Goal: Task Accomplishment & Management: Manage account settings

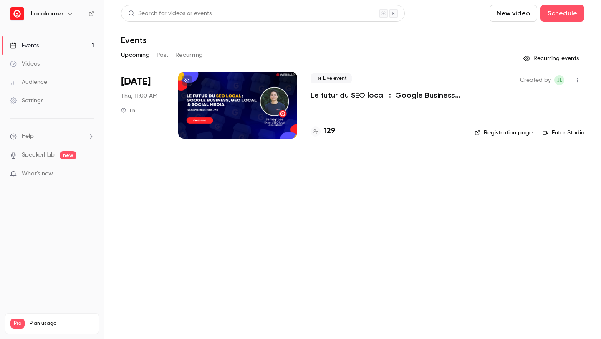
click at [552, 133] on link "Enter Studio" at bounding box center [564, 133] width 42 height 8
click at [63, 175] on p "What's new" at bounding box center [45, 174] width 71 height 9
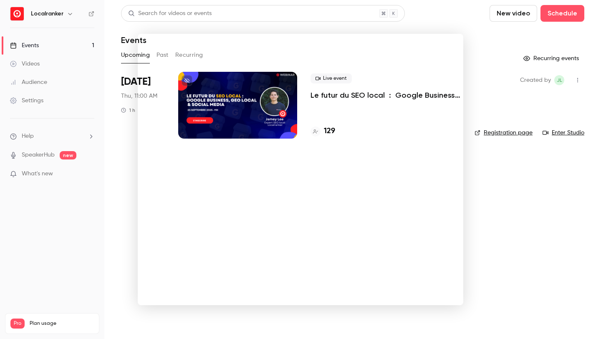
click at [109, 214] on div at bounding box center [300, 169] width 601 height 339
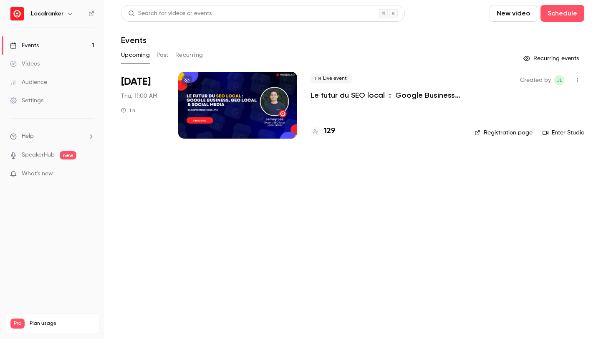
click at [569, 133] on link "Enter Studio" at bounding box center [564, 133] width 42 height 8
click at [329, 133] on h4 "129" at bounding box center [329, 131] width 11 height 11
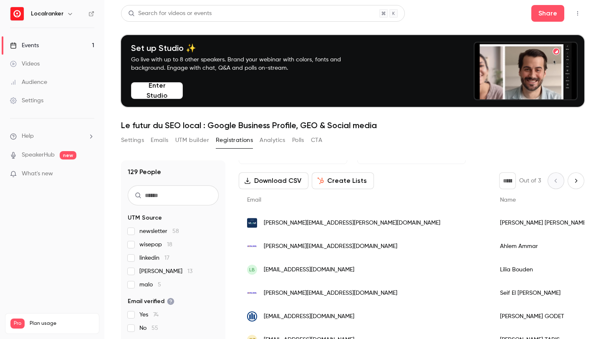
scroll to position [67, 0]
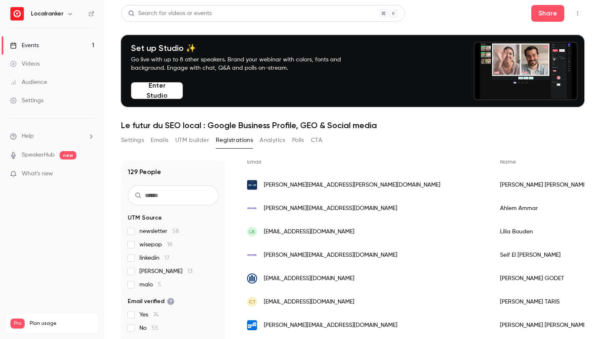
click at [208, 190] on input "text" at bounding box center [173, 195] width 91 height 20
click at [151, 283] on span "malo 5" at bounding box center [150, 285] width 22 height 8
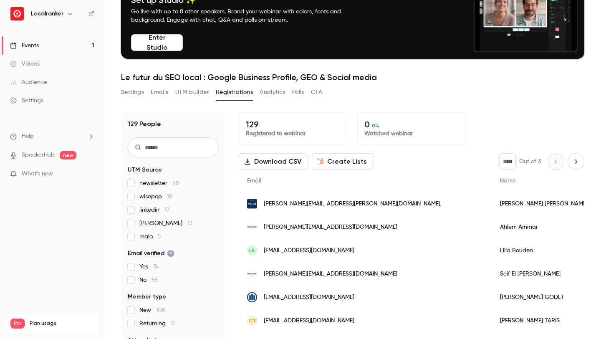
scroll to position [0, 0]
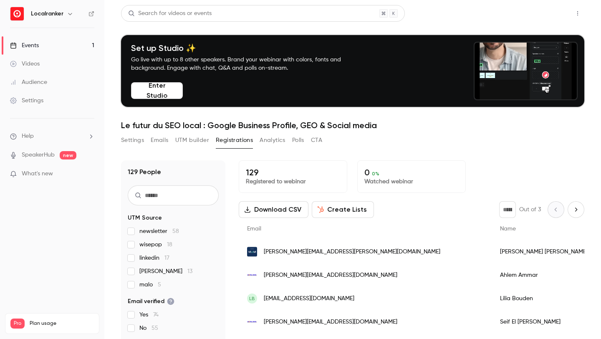
click at [557, 10] on button "Share" at bounding box center [548, 13] width 33 height 17
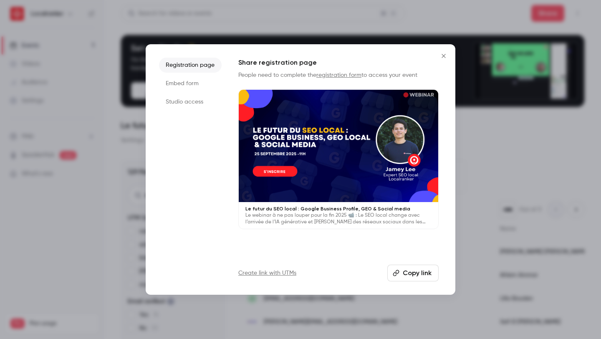
click at [402, 279] on button "Copy link" at bounding box center [412, 273] width 51 height 17
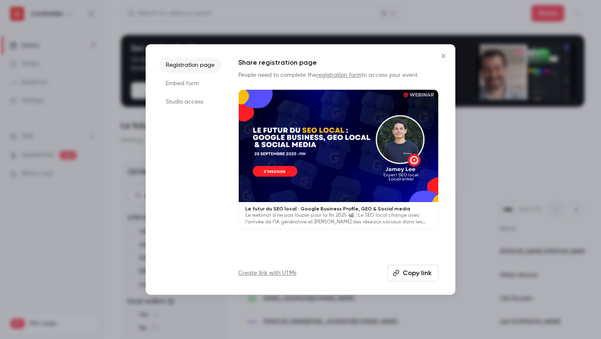
click at [305, 28] on div at bounding box center [300, 169] width 601 height 339
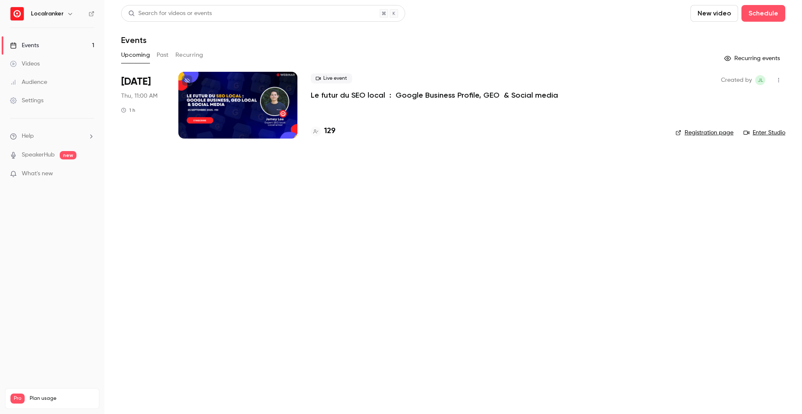
click at [331, 132] on h4 "129" at bounding box center [329, 131] width 11 height 11
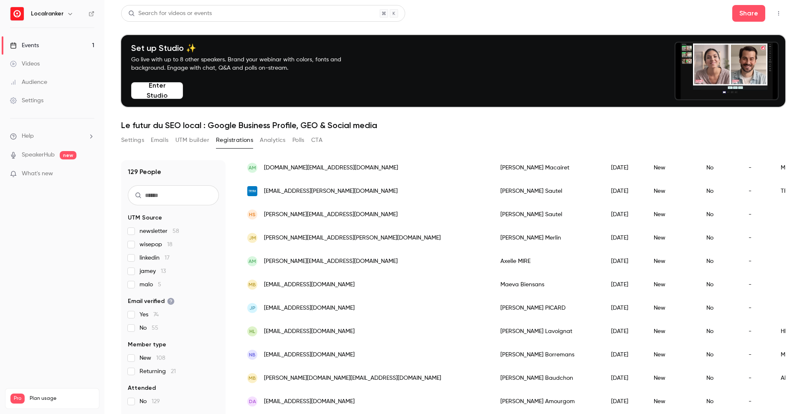
scroll to position [843, 0]
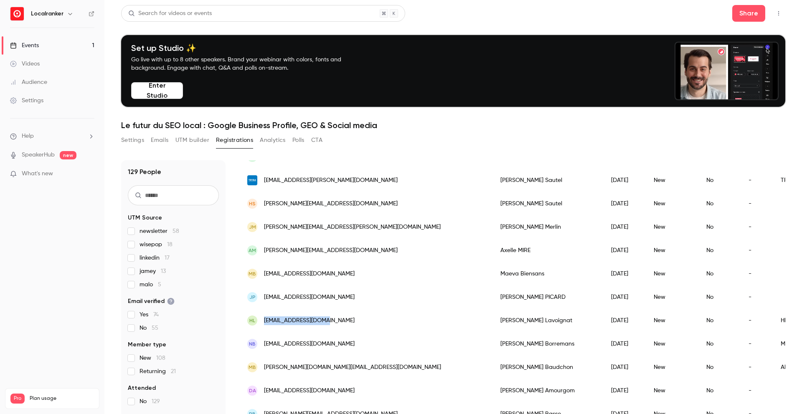
drag, startPoint x: 327, startPoint y: 319, endPoint x: 264, endPoint y: 322, distance: 62.7
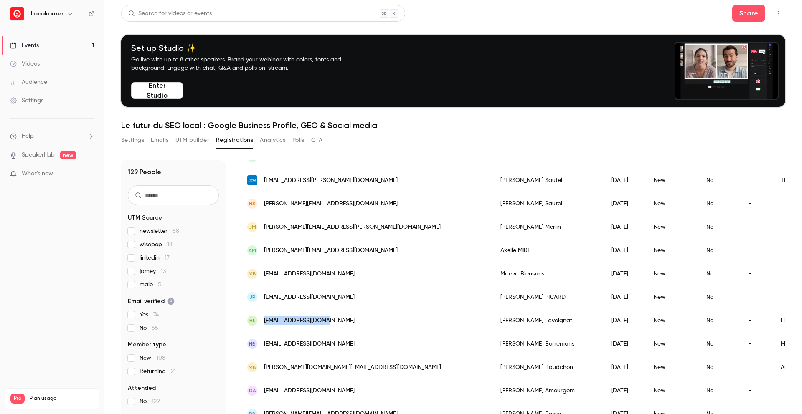
click at [264, 322] on div "HL [EMAIL_ADDRESS][DOMAIN_NAME]" at bounding box center [365, 320] width 253 height 23
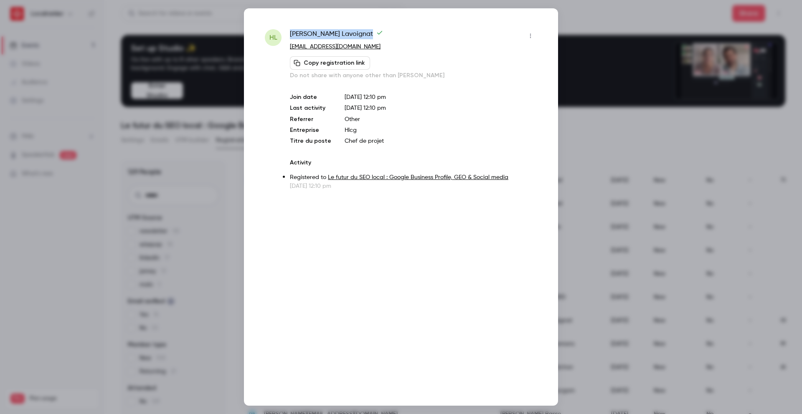
drag, startPoint x: 340, startPoint y: 33, endPoint x: 291, endPoint y: 35, distance: 48.9
click at [291, 35] on span "[PERSON_NAME]" at bounding box center [336, 35] width 93 height 13
copy span "[PERSON_NAME]"
click at [138, 220] on div at bounding box center [401, 207] width 802 height 414
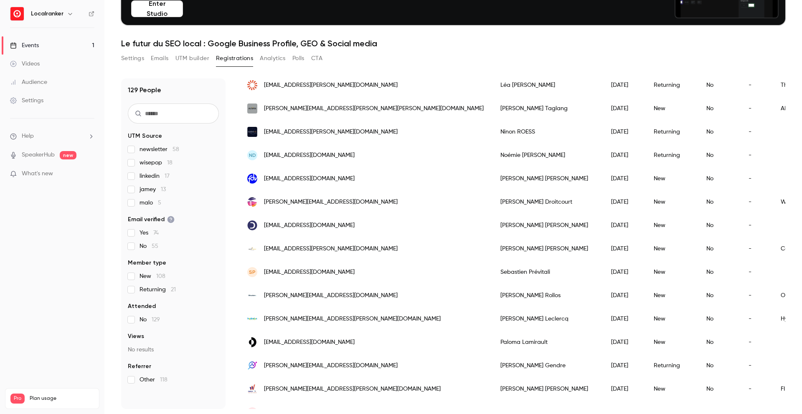
scroll to position [421, 0]
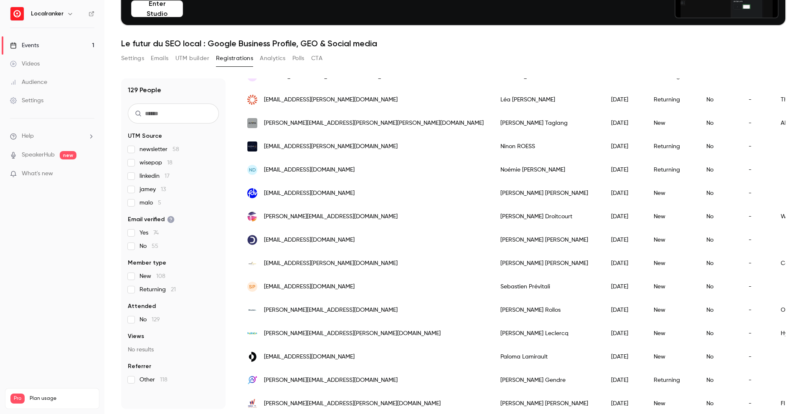
click at [145, 203] on span "malo 5" at bounding box center [150, 203] width 22 height 8
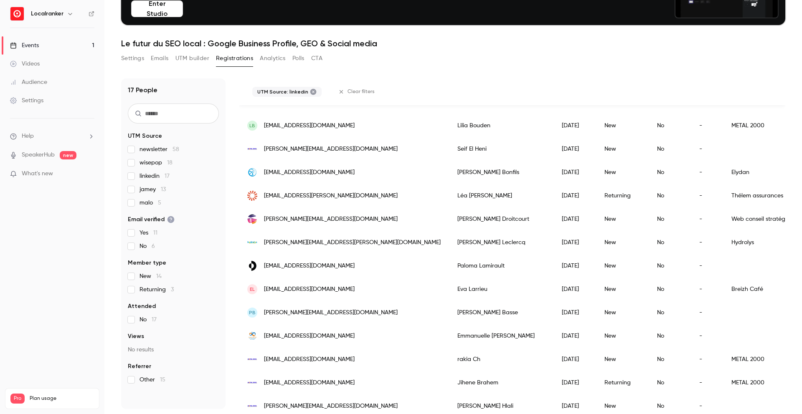
scroll to position [119, 0]
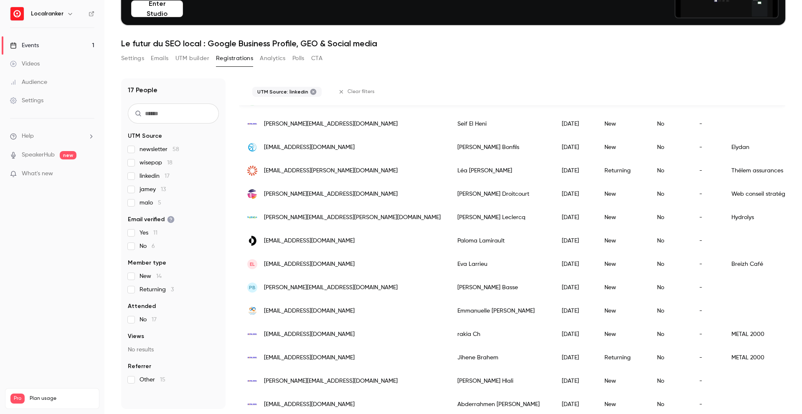
click at [183, 114] on input "text" at bounding box center [173, 114] width 91 height 20
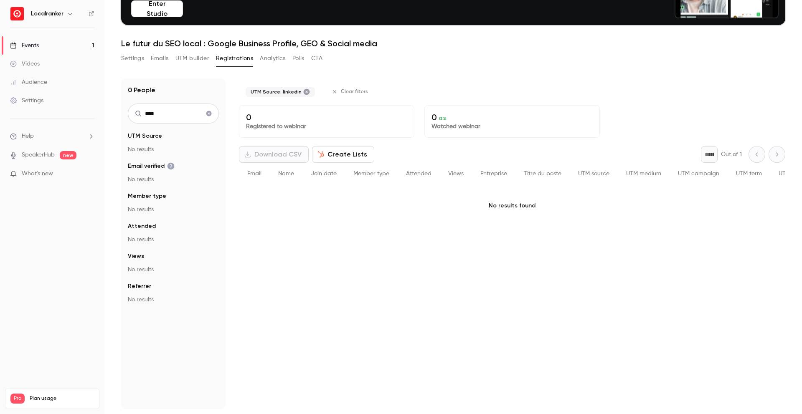
drag, startPoint x: 165, startPoint y: 109, endPoint x: 133, endPoint y: 109, distance: 31.3
click at [133, 109] on input "****" at bounding box center [173, 114] width 91 height 20
drag, startPoint x: 165, startPoint y: 112, endPoint x: 126, endPoint y: 110, distance: 39.7
click at [126, 110] on div "0 People **** UTM Source No results Email verified No results Member type No re…" at bounding box center [173, 243] width 104 height 331
type input "****"
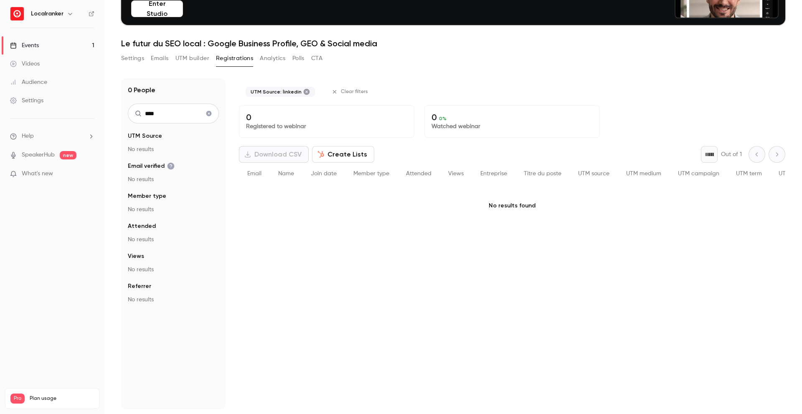
click at [209, 115] on icon "Clear search" at bounding box center [208, 113] width 5 height 5
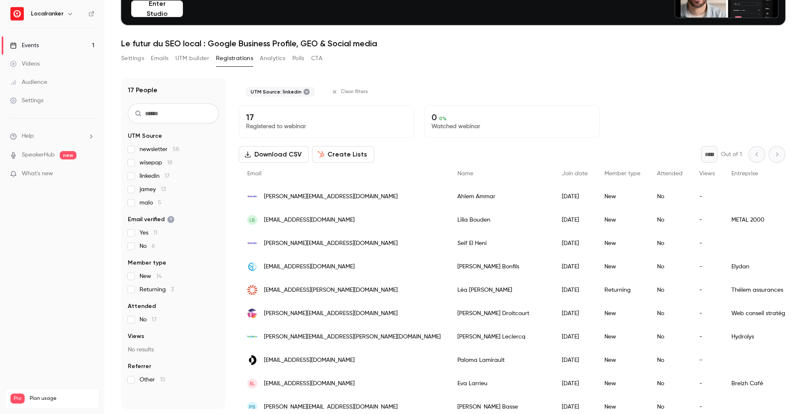
scroll to position [82, 0]
click at [193, 116] on input "text" at bounding box center [173, 114] width 91 height 20
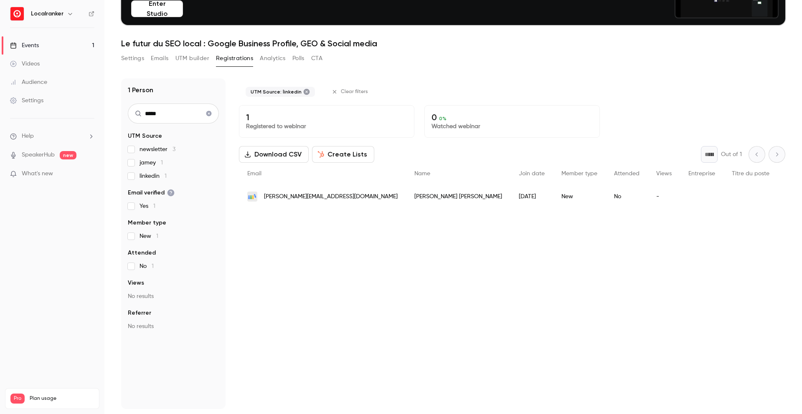
type input "*****"
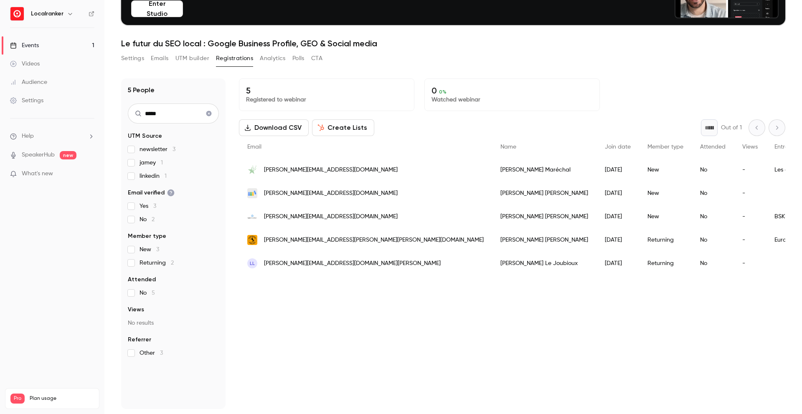
click at [208, 114] on icon "Clear search" at bounding box center [208, 113] width 5 height 5
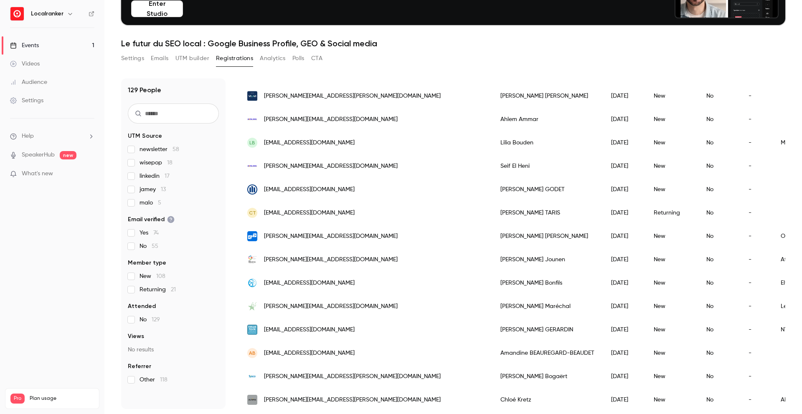
scroll to position [76, 0]
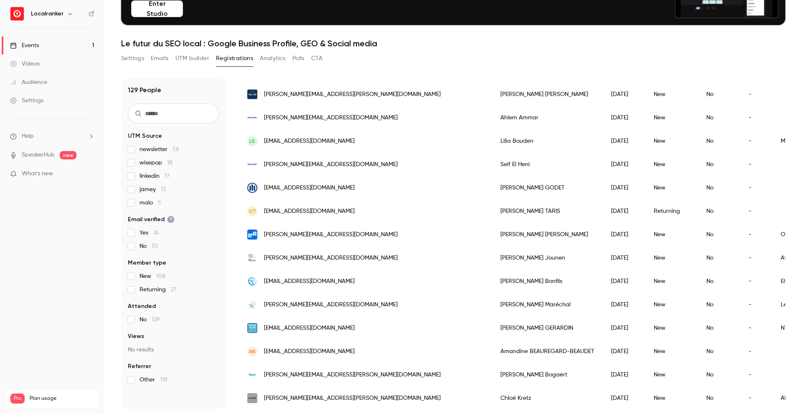
click at [149, 120] on input "text" at bounding box center [173, 114] width 91 height 20
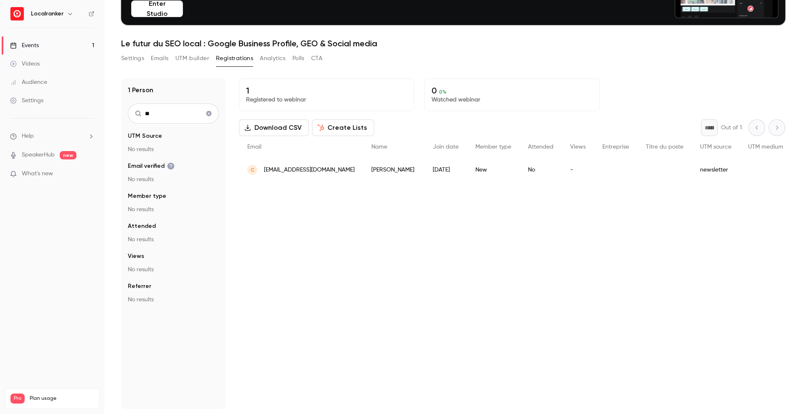
type input "*"
type input "*****"
click at [209, 112] on icon "Clear search" at bounding box center [208, 113] width 5 height 5
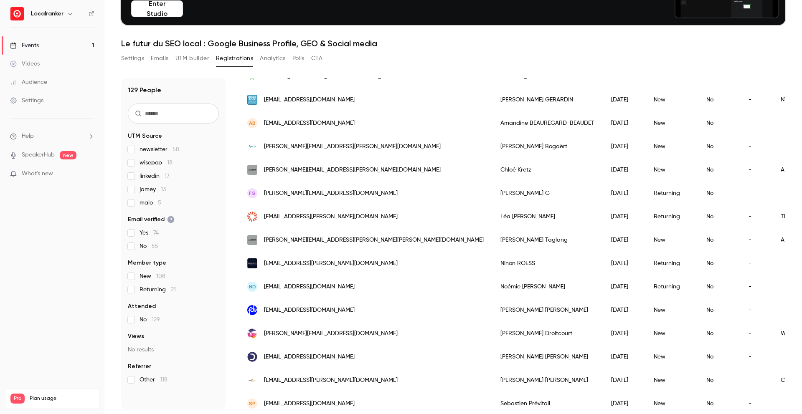
scroll to position [331, 0]
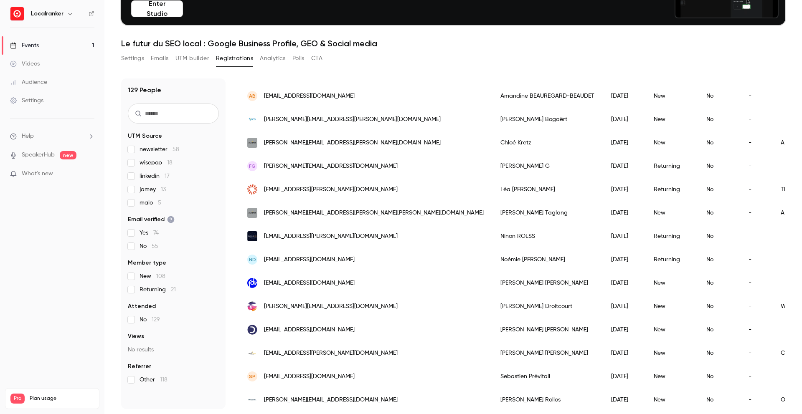
click at [190, 109] on input "text" at bounding box center [173, 114] width 91 height 20
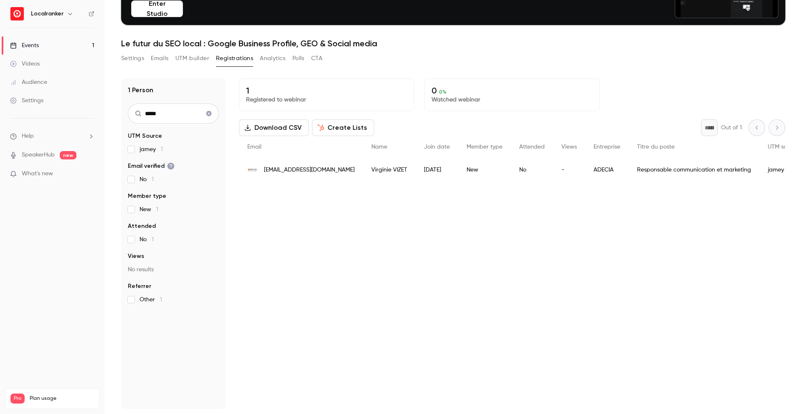
scroll to position [0, 0]
type input "*****"
click at [210, 112] on icon "Clear search" at bounding box center [208, 113] width 5 height 5
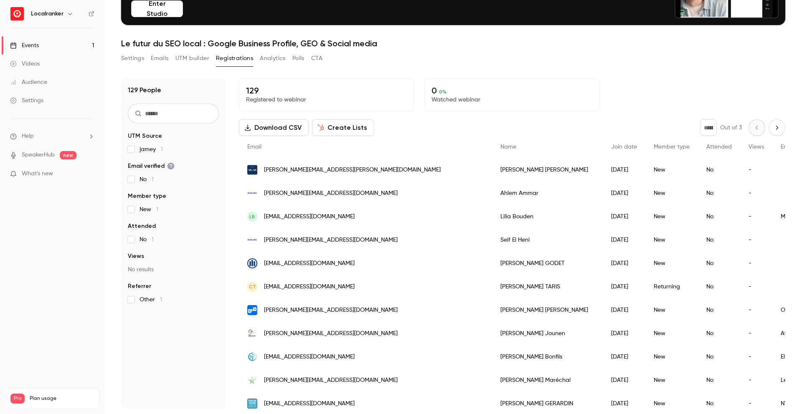
click at [210, 112] on input "text" at bounding box center [173, 114] width 91 height 20
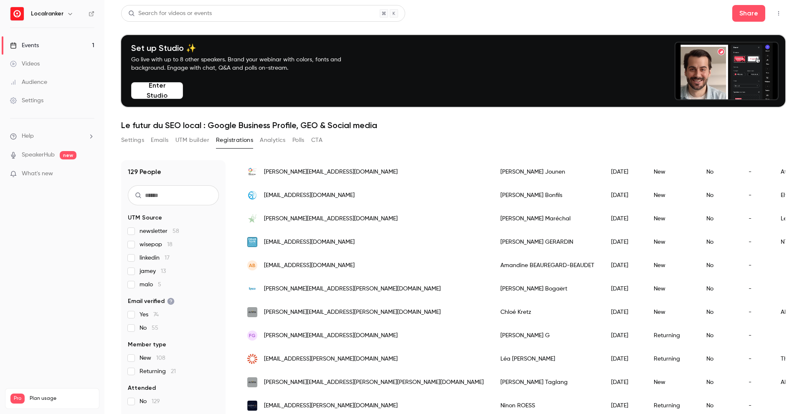
click at [57, 41] on link "Events 1" at bounding box center [52, 45] width 104 height 18
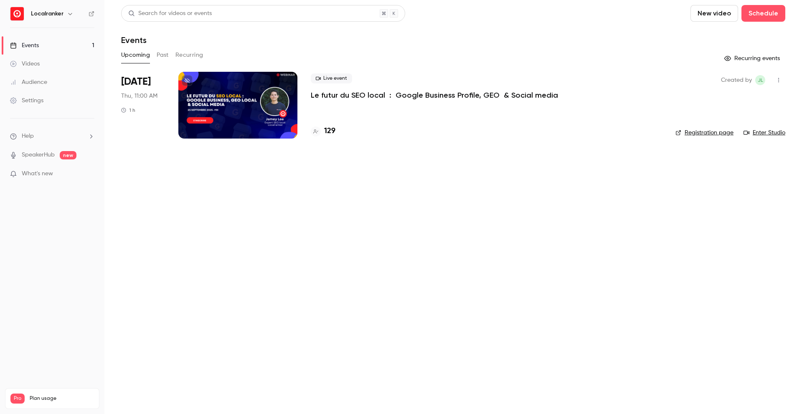
click at [331, 129] on h4 "129" at bounding box center [329, 131] width 11 height 11
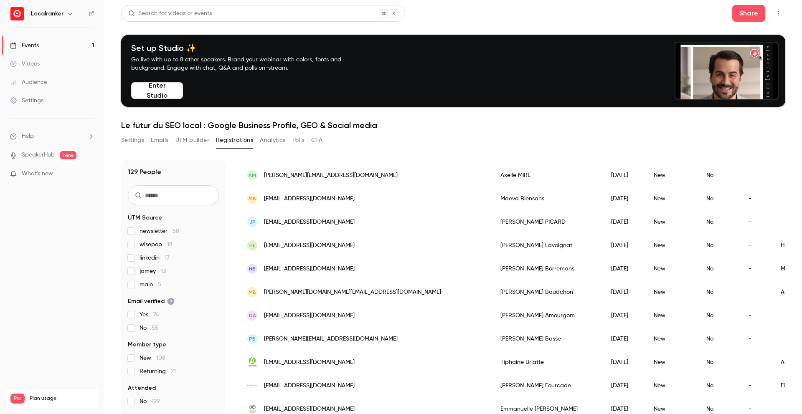
scroll to position [82, 0]
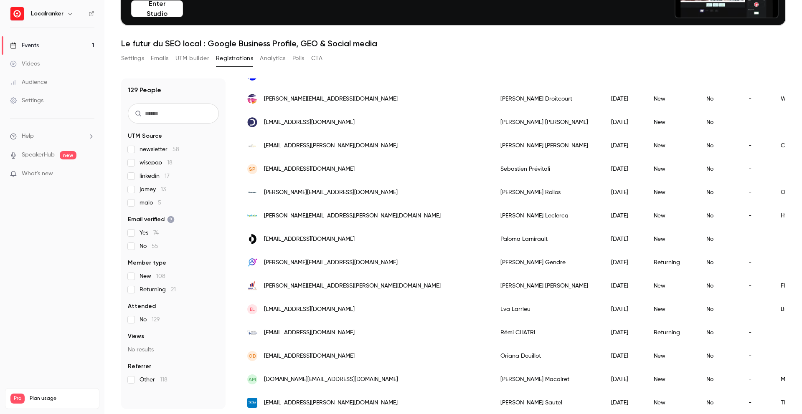
click at [150, 205] on span "malo 5" at bounding box center [150, 203] width 22 height 8
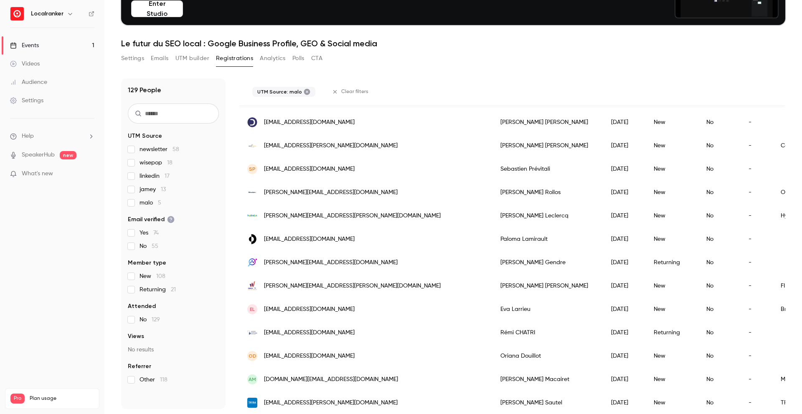
scroll to position [0, 0]
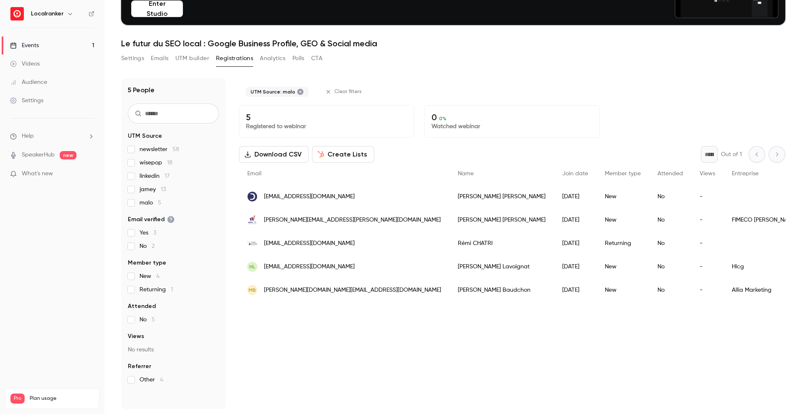
click at [148, 199] on span "malo 5" at bounding box center [150, 203] width 22 height 8
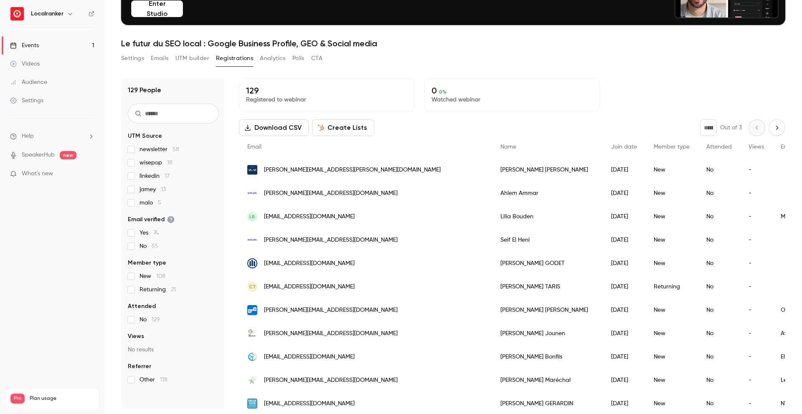
click at [152, 180] on span "linkedin 17" at bounding box center [154, 176] width 30 height 8
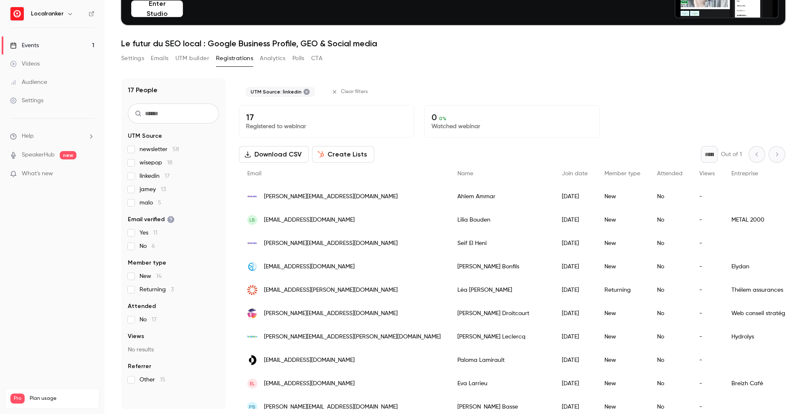
click at [170, 153] on span "newsletter 58" at bounding box center [159, 149] width 40 height 8
click at [157, 176] on span "linkedin 17" at bounding box center [154, 176] width 30 height 8
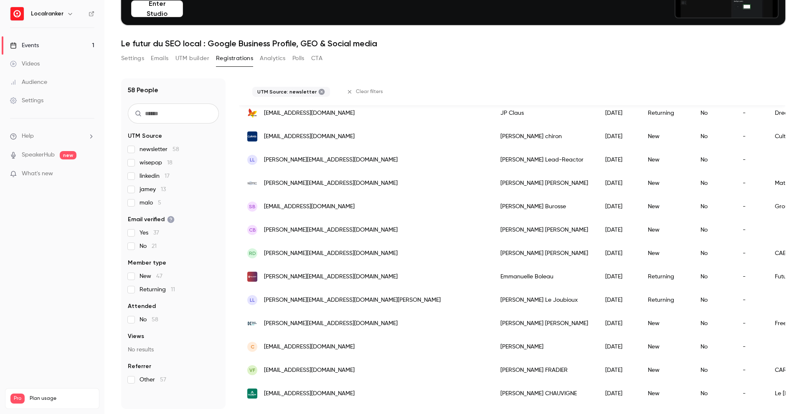
scroll to position [945, 0]
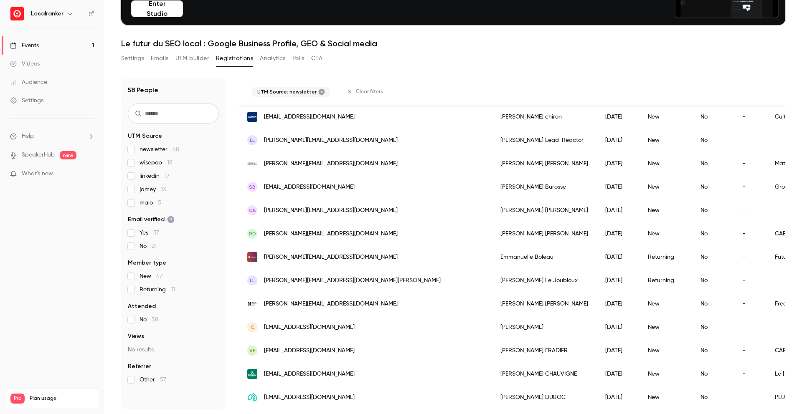
click at [290, 348] on span "v.fradier@cardev.fr" at bounding box center [309, 351] width 91 height 9
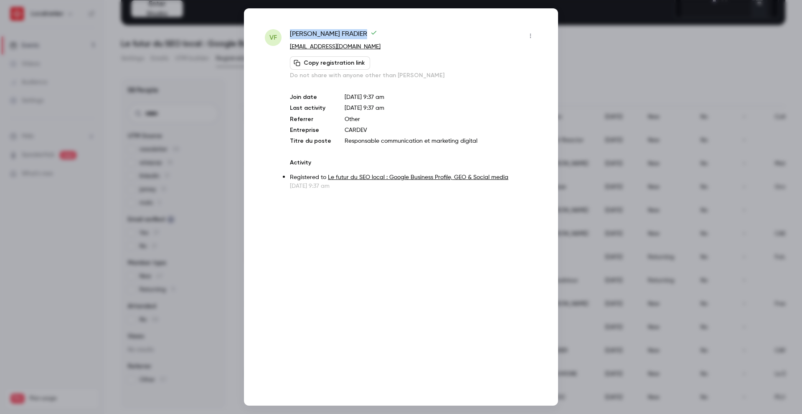
drag, startPoint x: 331, startPoint y: 33, endPoint x: 291, endPoint y: 35, distance: 40.2
click at [291, 35] on span "Vera FRADIER" at bounding box center [333, 35] width 87 height 13
copy span "Vera FRADIER"
click at [233, 132] on div at bounding box center [401, 207] width 802 height 414
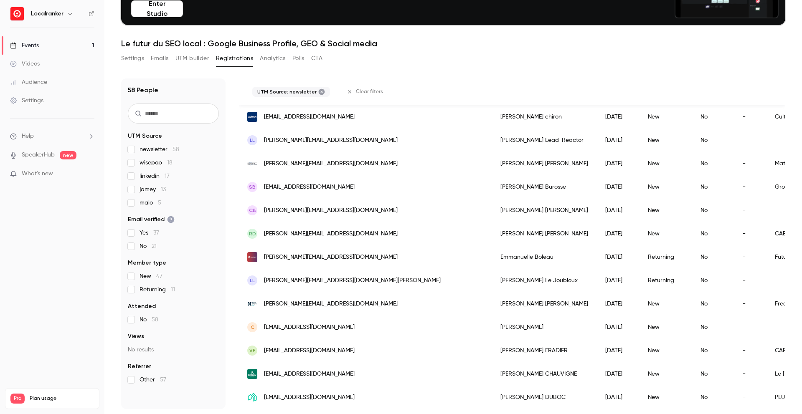
click at [195, 110] on input "text" at bounding box center [173, 114] width 91 height 20
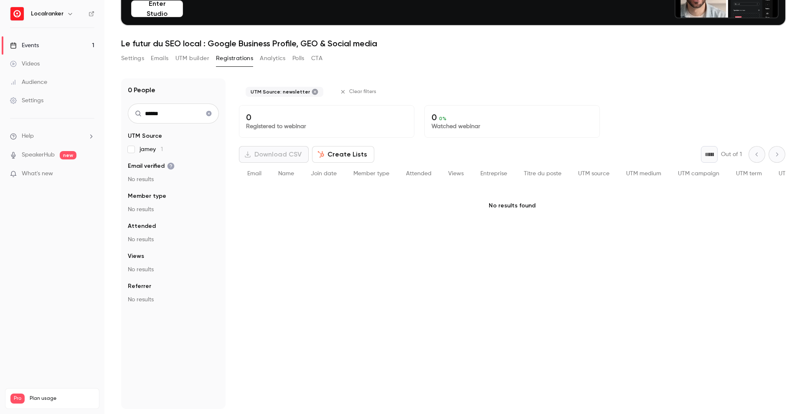
type input "******"
click at [132, 154] on section "UTM Source jamey 1 Email verified No results Member type No results Attended No…" at bounding box center [173, 218] width 91 height 172
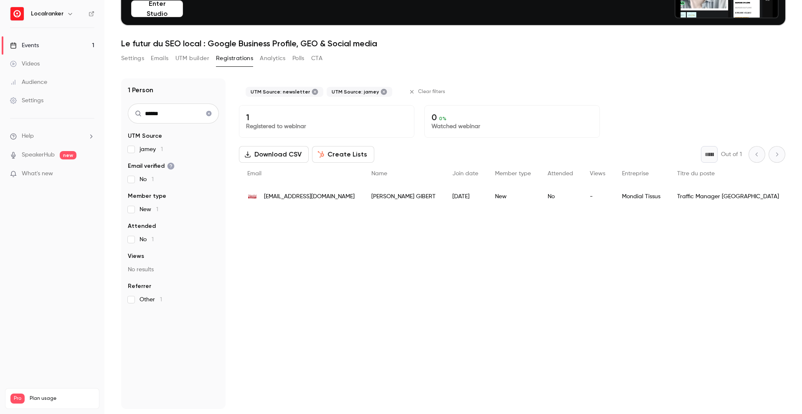
click at [191, 63] on button "UTM builder" at bounding box center [192, 58] width 34 height 13
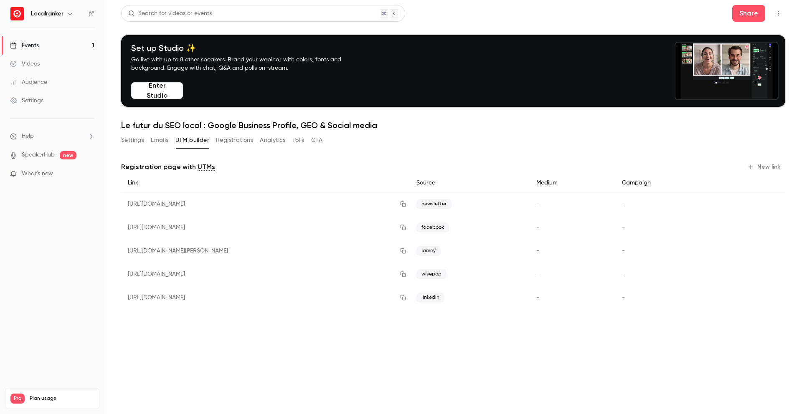
click at [270, 139] on button "Analytics" at bounding box center [273, 140] width 26 height 13
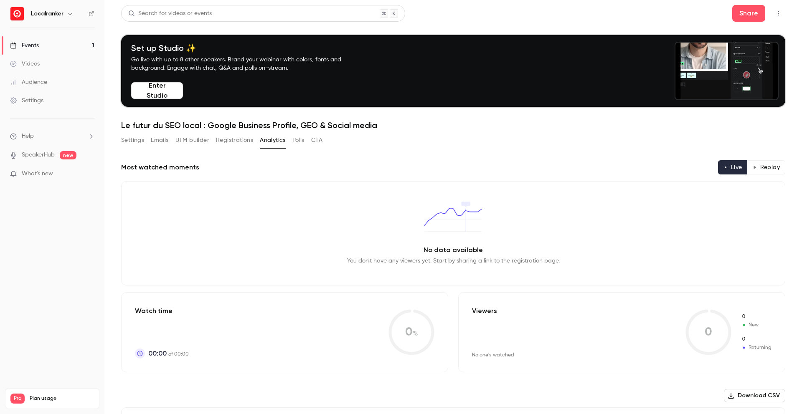
click at [157, 138] on button "Emails" at bounding box center [160, 140] width 18 height 13
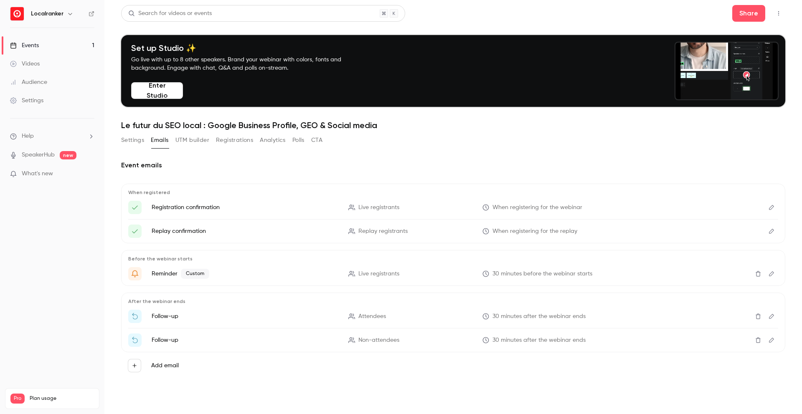
click at [164, 363] on label "Add email" at bounding box center [165, 366] width 28 height 8
click at [141, 363] on button "Add email" at bounding box center [134, 365] width 13 height 13
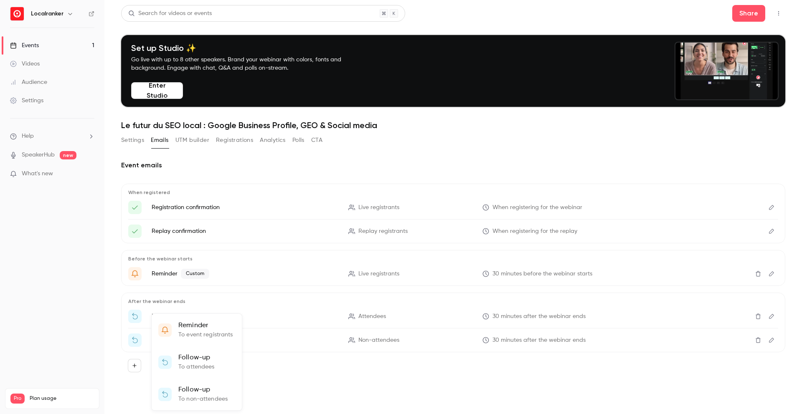
click at [272, 366] on div at bounding box center [401, 207] width 802 height 414
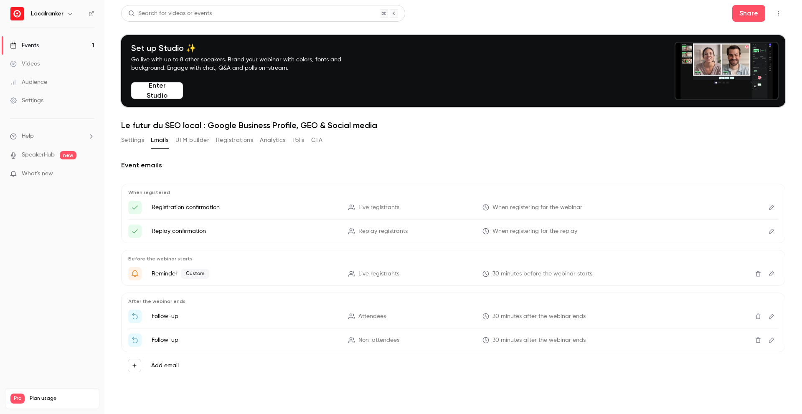
click at [137, 367] on icon "button" at bounding box center [135, 366] width 6 height 6
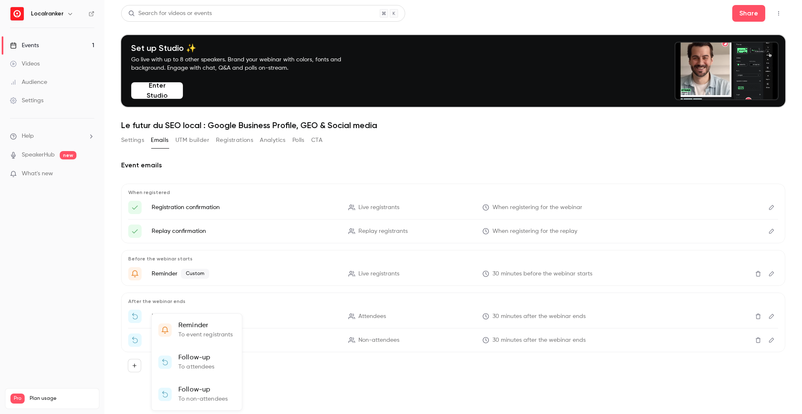
click at [189, 339] on li "Reminder To event registrants" at bounding box center [197, 330] width 90 height 32
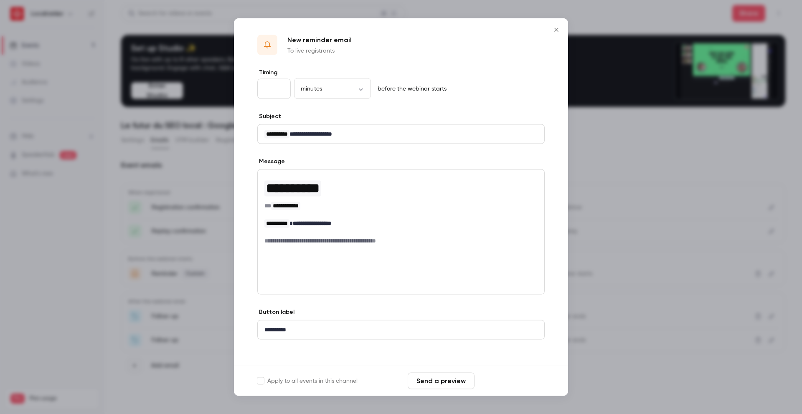
click at [512, 380] on button "Save changes" at bounding box center [511, 381] width 67 height 17
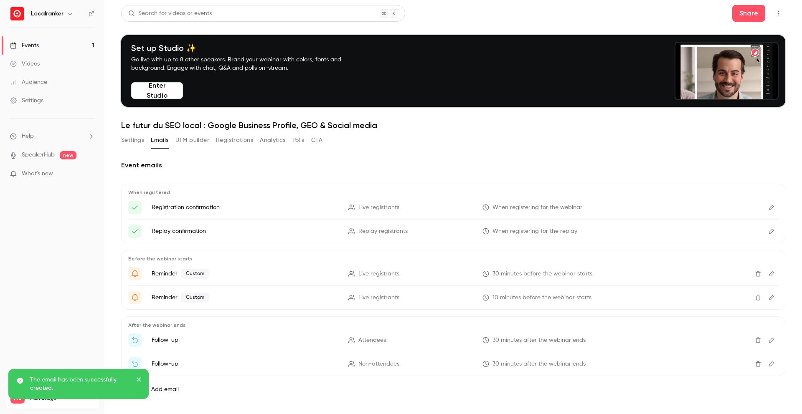
scroll to position [10, 0]
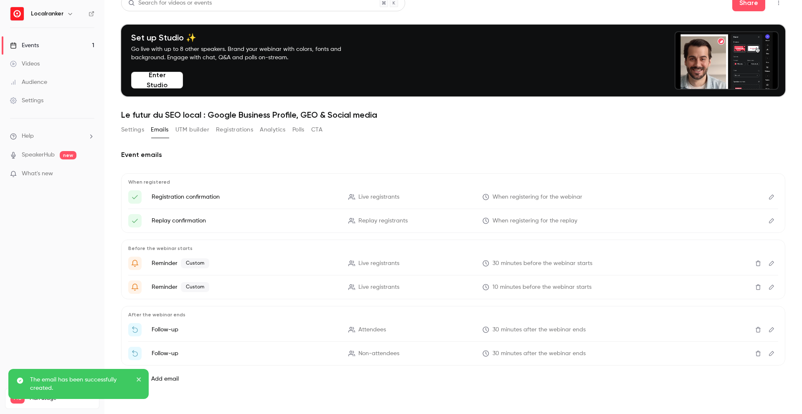
click at [771, 263] on icon "Edit" at bounding box center [771, 264] width 7 height 6
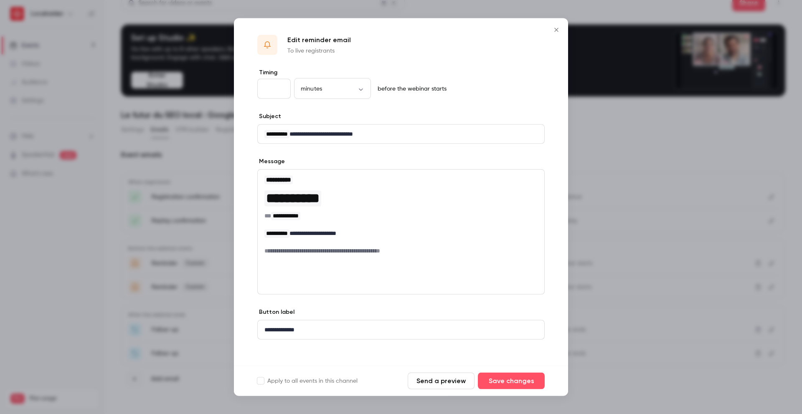
type input "**"
click at [278, 89] on input "**" at bounding box center [273, 89] width 33 height 20
click at [329, 83] on div "minutes ******* ​" at bounding box center [332, 89] width 77 height 20
click at [327, 90] on body "Localranker Events 1 Videos Audience Settings Help SpeakerHub new What's new Pr…" at bounding box center [401, 217] width 802 height 434
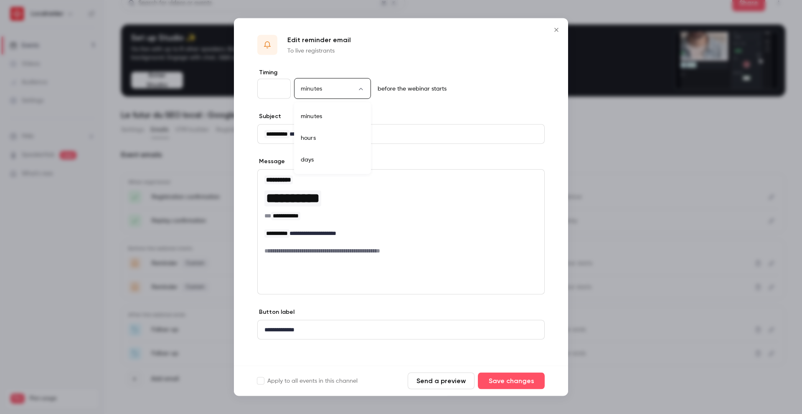
click at [315, 134] on li "hours" at bounding box center [332, 138] width 77 height 22
type input "*****"
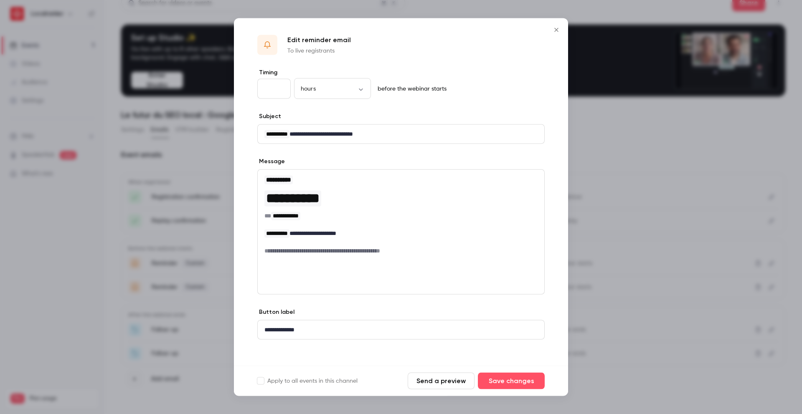
click at [278, 91] on input "**" at bounding box center [273, 89] width 33 height 20
drag, startPoint x: 272, startPoint y: 89, endPoint x: 249, endPoint y: 82, distance: 24.2
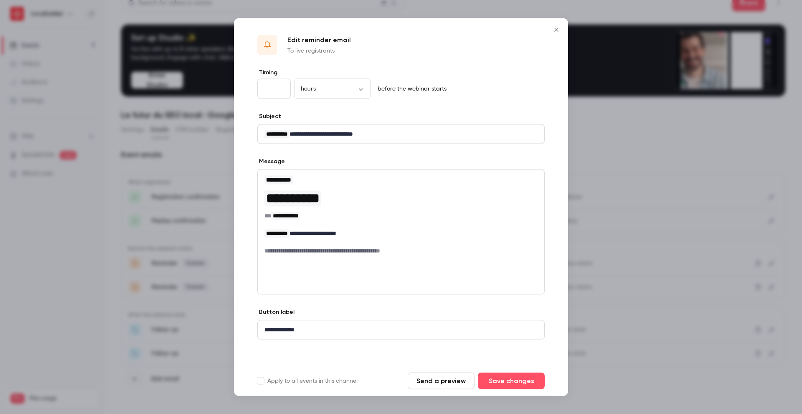
click at [249, 83] on div "**********" at bounding box center [401, 218] width 334 height 301
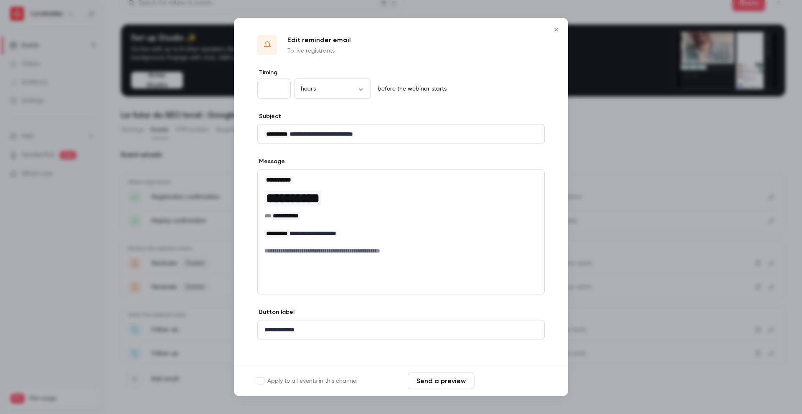
type input "*"
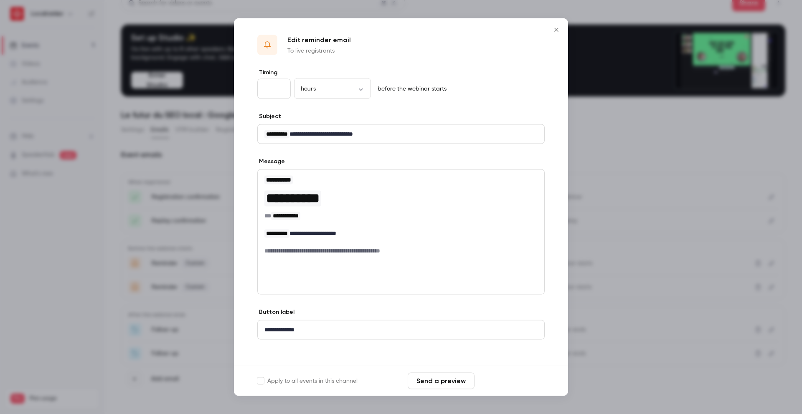
click at [512, 381] on button "Save changes" at bounding box center [511, 381] width 67 height 17
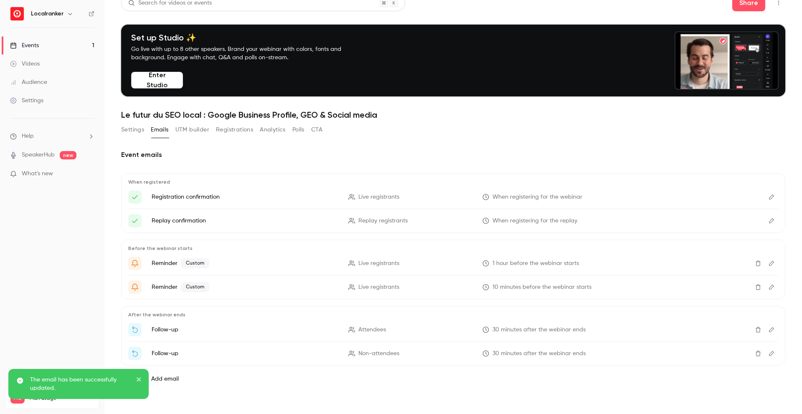
click at [58, 44] on link "Events 1" at bounding box center [52, 45] width 104 height 18
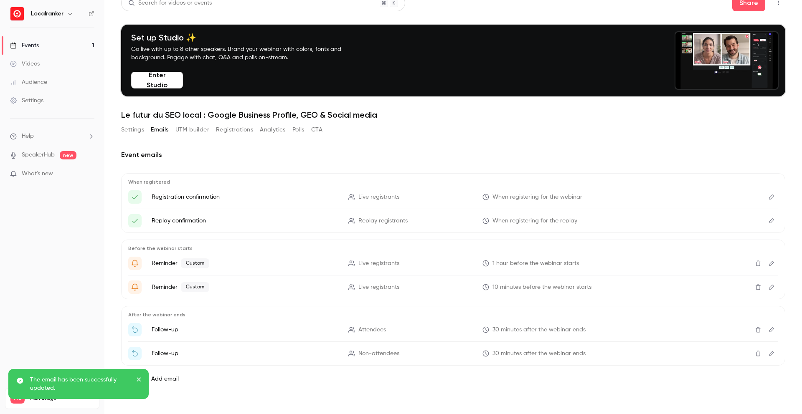
click at [58, 44] on link "Events 1" at bounding box center [52, 45] width 104 height 18
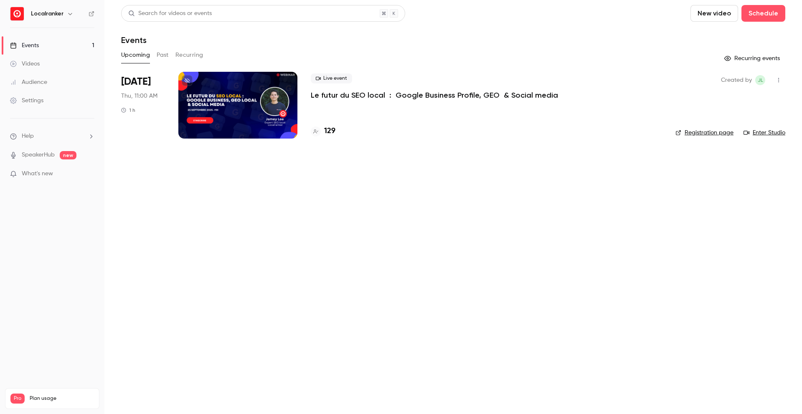
click at [333, 127] on h4 "129" at bounding box center [329, 131] width 11 height 11
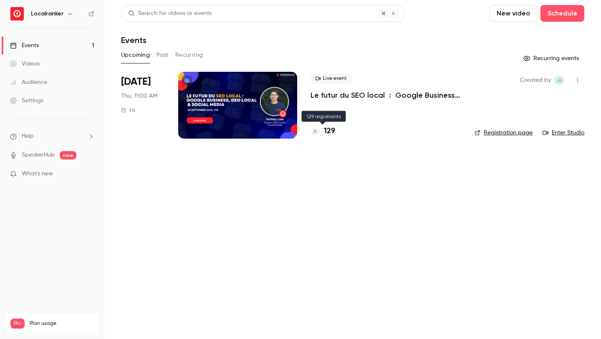
click at [330, 131] on h4 "129" at bounding box center [329, 131] width 11 height 11
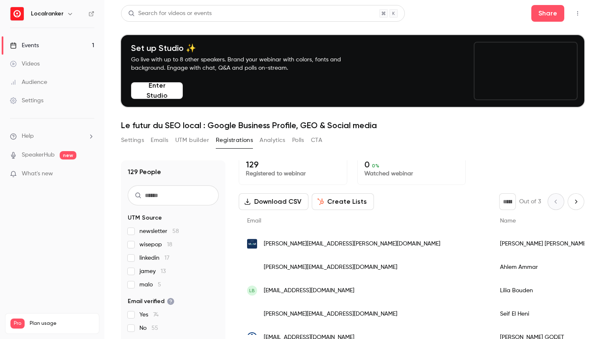
scroll to position [9, 0]
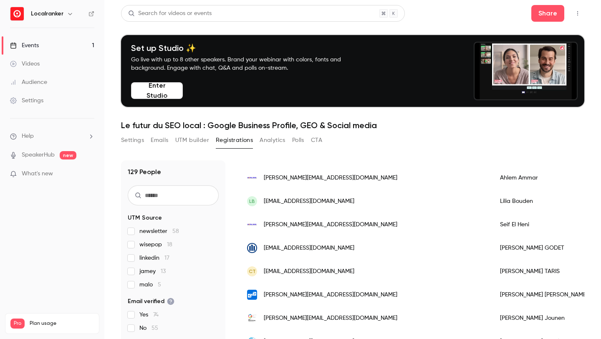
scroll to position [97, 0]
